Goal: Task Accomplishment & Management: Manage account settings

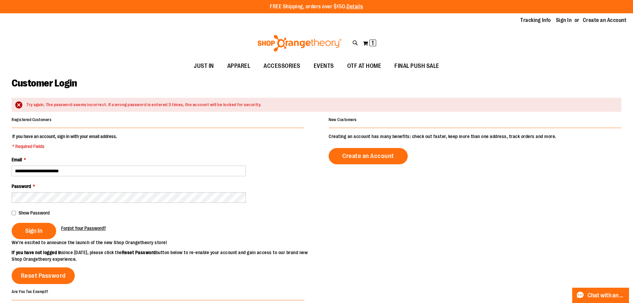
click at [80, 229] on span "Forgot Your Password?" at bounding box center [83, 227] width 45 height 5
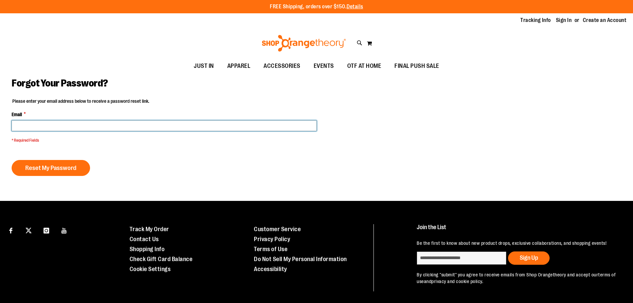
click at [44, 125] on input "Email *" at bounding box center [164, 125] width 305 height 11
type input "**********"
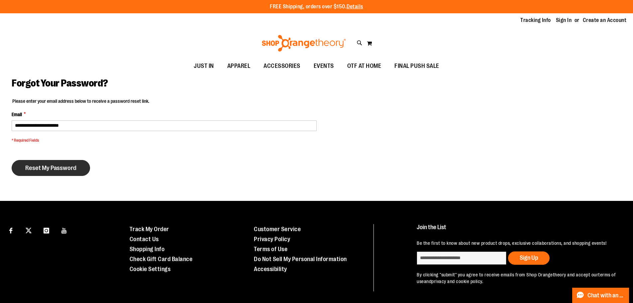
click at [57, 164] on span "Reset My Password" at bounding box center [50, 167] width 51 height 7
